Goal: Information Seeking & Learning: Find specific fact

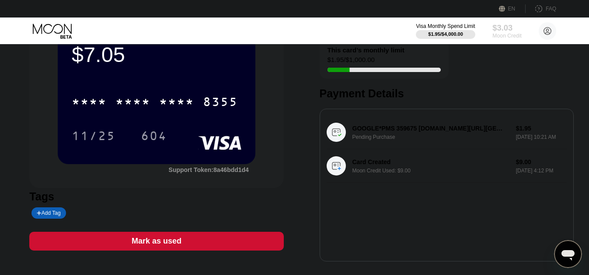
click at [499, 31] on div "$3.03" at bounding box center [506, 27] width 29 height 9
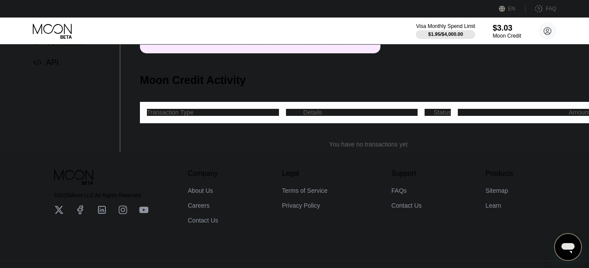
scroll to position [45, 0]
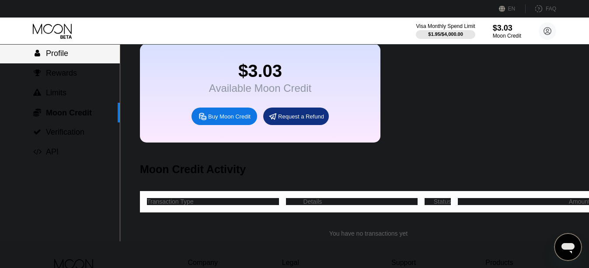
click at [67, 55] on span "Profile" at bounding box center [57, 53] width 22 height 9
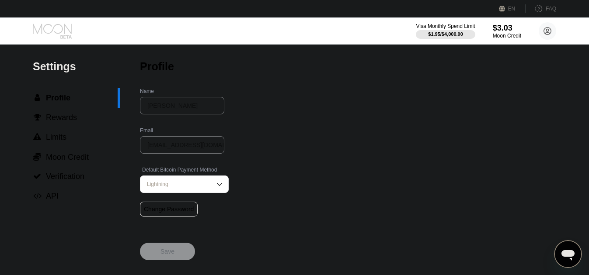
click at [67, 38] on icon at bounding box center [53, 31] width 41 height 15
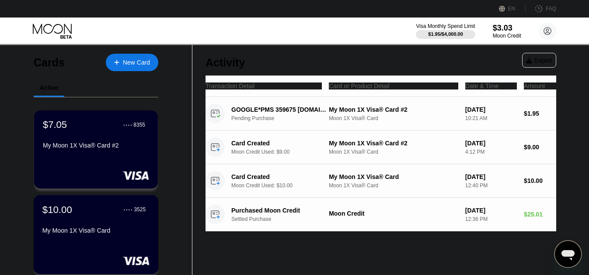
click at [104, 246] on div "$10.00 ● ● ● ● 3525 My Moon 1X Visa® Card" at bounding box center [96, 234] width 125 height 79
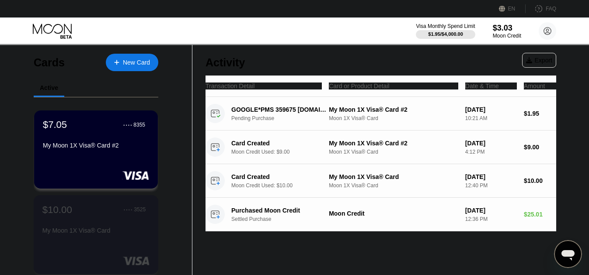
click at [83, 221] on div "$10.00 ● ● ● ● 3525 My Moon 1X Visa® Card" at bounding box center [95, 221] width 107 height 34
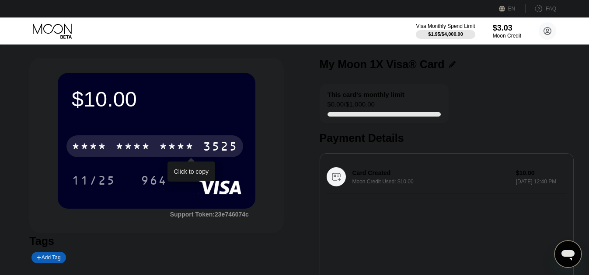
click at [185, 146] on div "* * * *" at bounding box center [176, 148] width 35 height 14
click at [178, 143] on div "2398" at bounding box center [176, 148] width 35 height 14
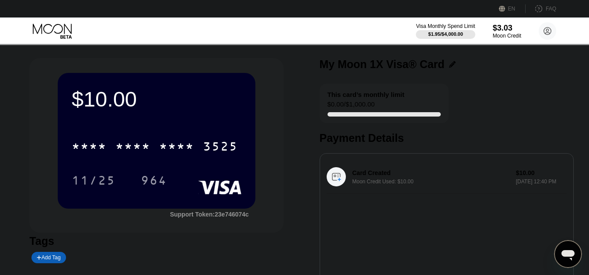
click at [95, 59] on div "$10.00 * * * * * * * * * * * * 3525 11/25 964 Support Token: 23e746074c" at bounding box center [156, 145] width 254 height 175
click at [159, 140] on div "* * * * * * * * * * * * 3525" at bounding box center [154, 147] width 177 height 22
click at [7, 134] on div "$10.00 4513 6500 2398 3525 11/25 964 Support Token: 23e746074c Tags Add Tag Mar…" at bounding box center [294, 186] width 589 height 283
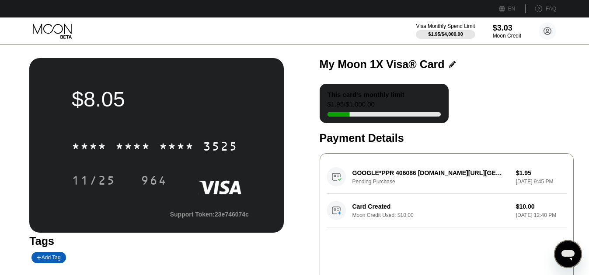
click at [533, 111] on div "This card’s monthly limit $1.95 / $1,000.00 Payment Details" at bounding box center [447, 114] width 254 height 61
click at [56, 26] on icon at bounding box center [53, 31] width 41 height 15
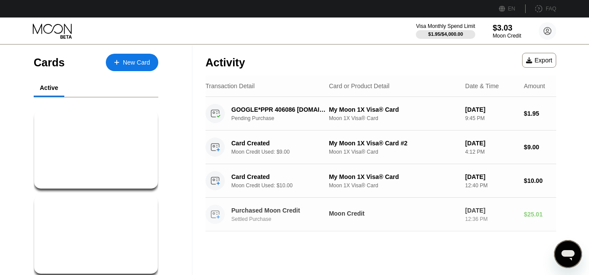
drag, startPoint x: 361, startPoint y: 231, endPoint x: 362, endPoint y: 243, distance: 11.9
click at [362, 241] on div "Activity Export Transaction Detail Card or Product Detail Date & Time Amount GO…" at bounding box center [380, 173] width 377 height 256
click at [83, 233] on div "My Moon 1X Visa® Card" at bounding box center [95, 230] width 107 height 7
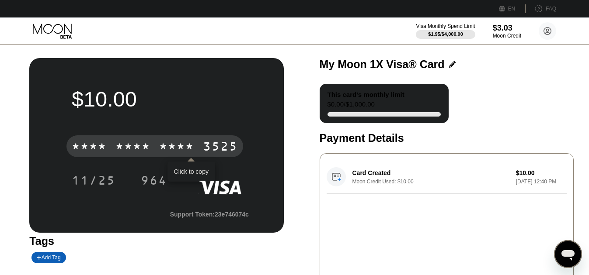
click at [140, 145] on div "* * * *" at bounding box center [132, 148] width 35 height 14
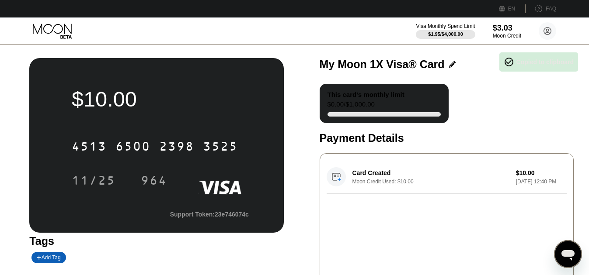
click at [125, 183] on div "11/25" at bounding box center [100, 181] width 57 height 22
click at [83, 185] on div "11/25" at bounding box center [94, 182] width 44 height 14
